Goal: Navigation & Orientation: Find specific page/section

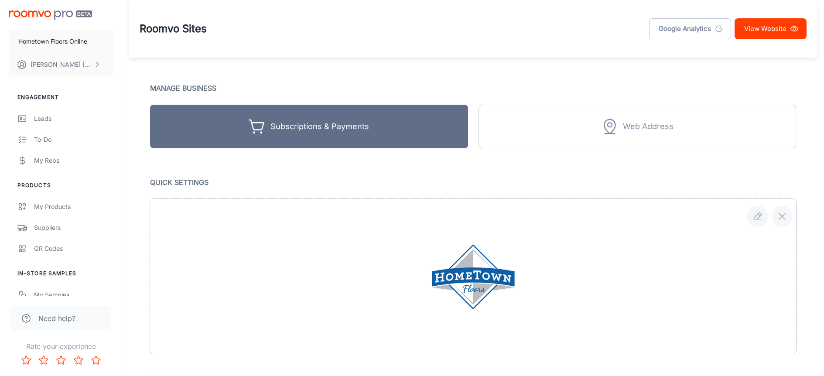
scroll to position [379, 0]
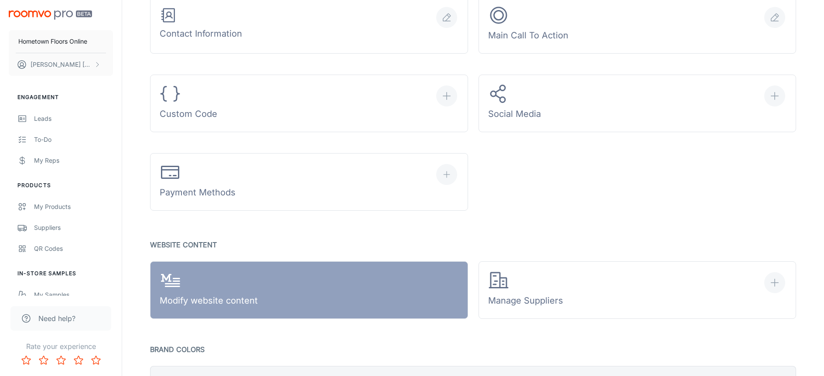
click at [46, 11] on img "scrollable content" at bounding box center [50, 14] width 83 height 9
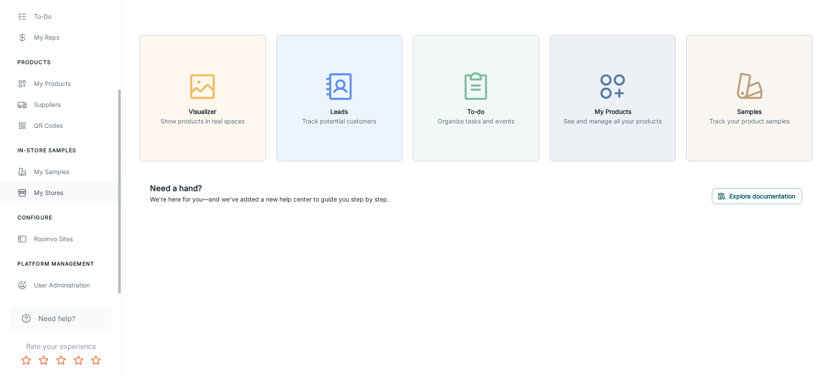
scroll to position [126, 0]
click at [55, 190] on div "My Stores" at bounding box center [73, 193] width 79 height 10
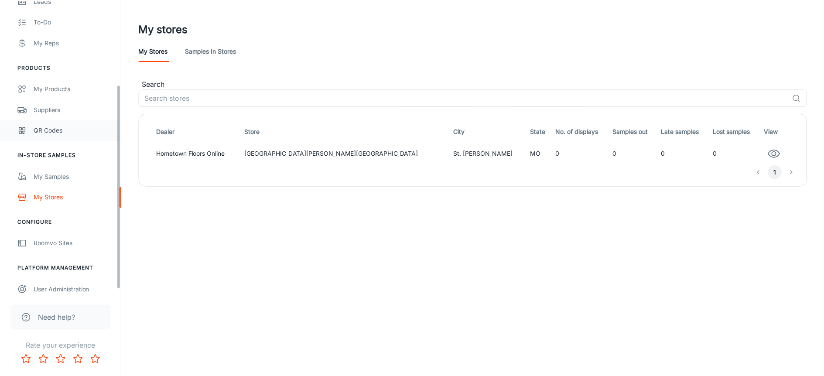
scroll to position [126, 0]
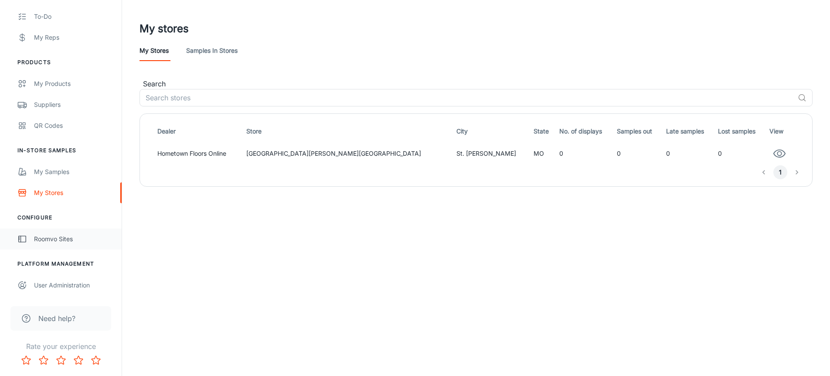
click at [57, 236] on div "Roomvo Sites" at bounding box center [73, 239] width 79 height 10
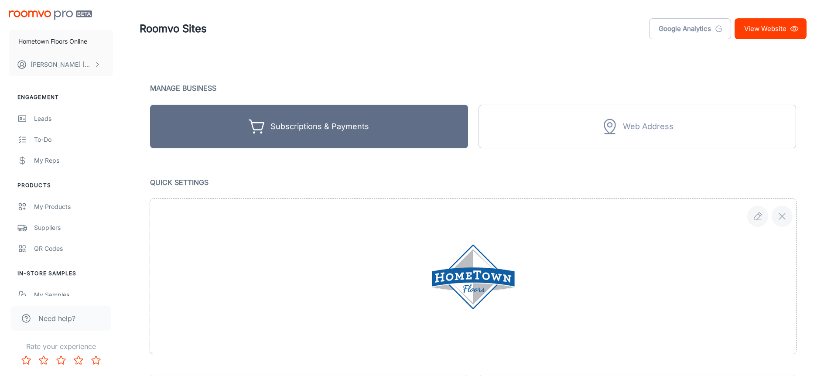
click at [473, 290] on img at bounding box center [472, 276] width 83 height 65
click at [752, 217] on icon "button" at bounding box center [757, 216] width 10 height 10
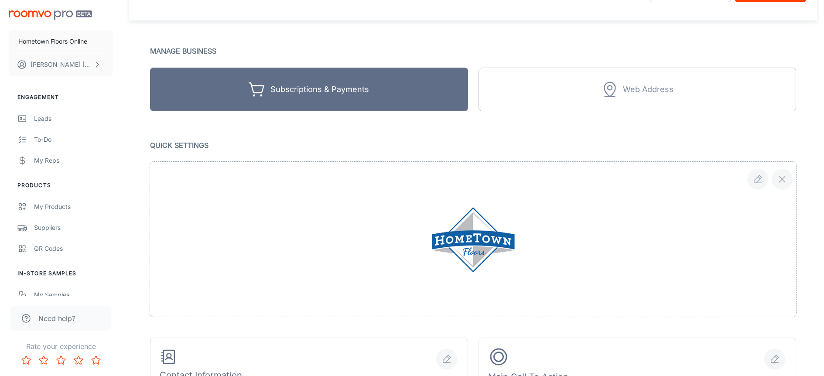
scroll to position [103, 0]
